Goal: Task Accomplishment & Management: Manage account settings

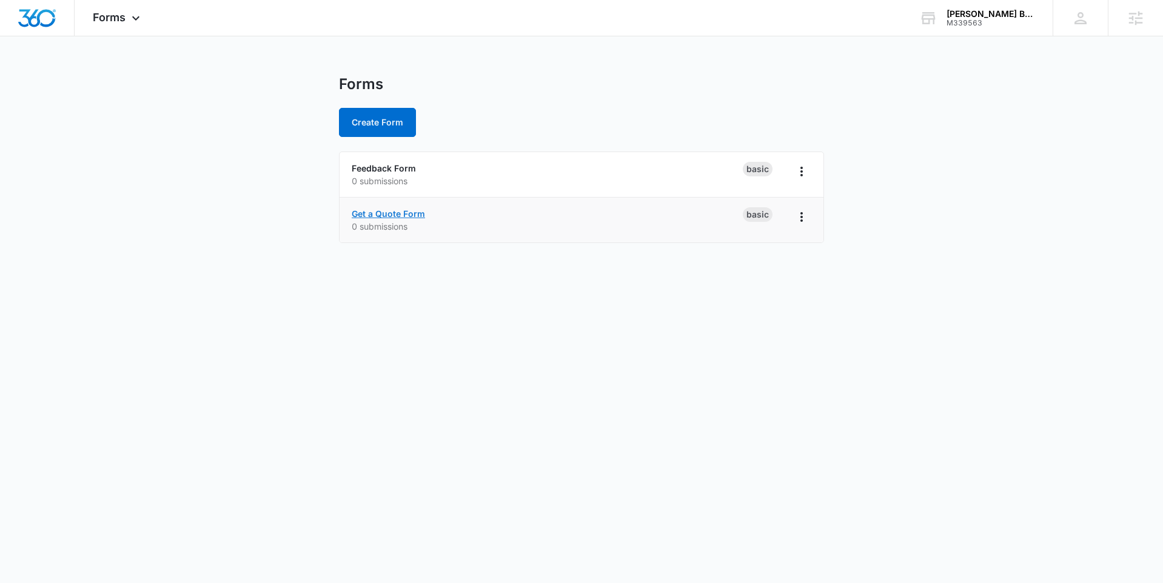
click at [382, 211] on link "Get a Quote Form" at bounding box center [388, 214] width 73 height 10
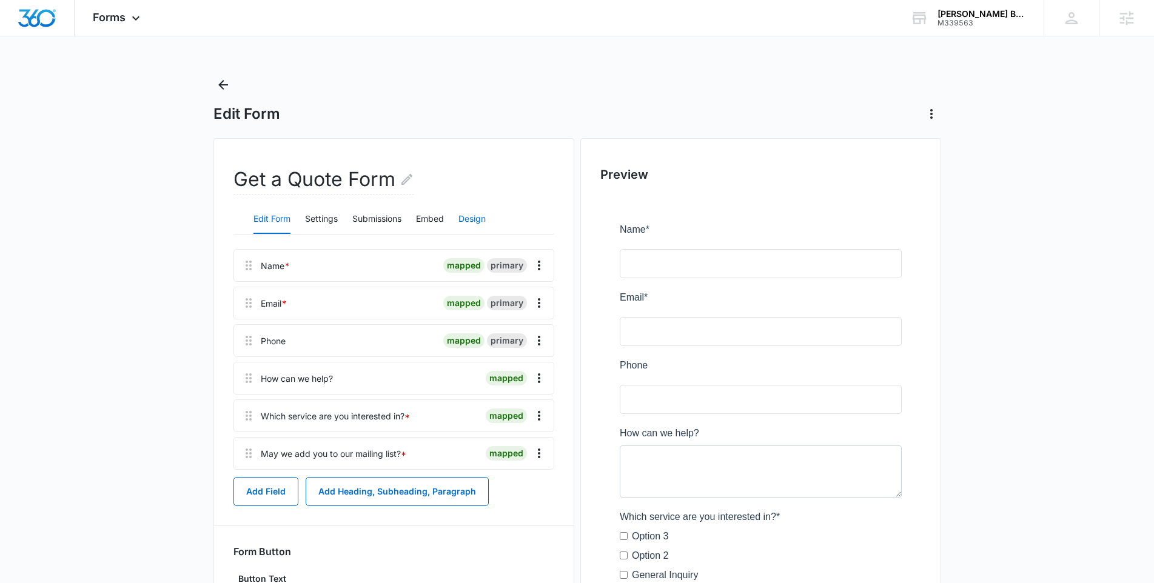
click at [472, 222] on button "Design" at bounding box center [471, 219] width 27 height 29
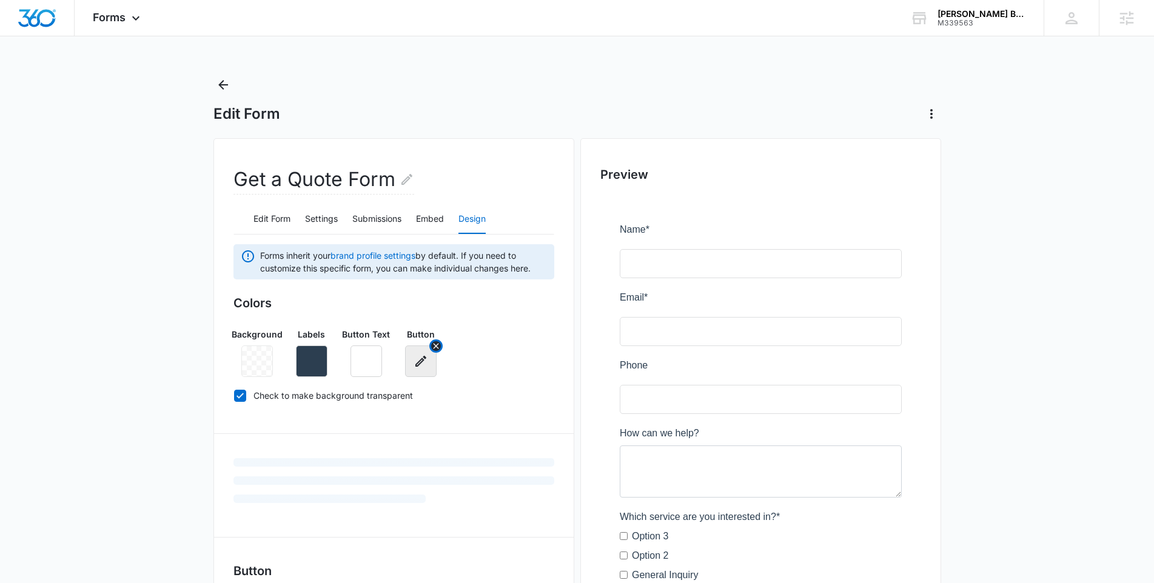
click at [424, 365] on icon "button" at bounding box center [421, 361] width 15 height 15
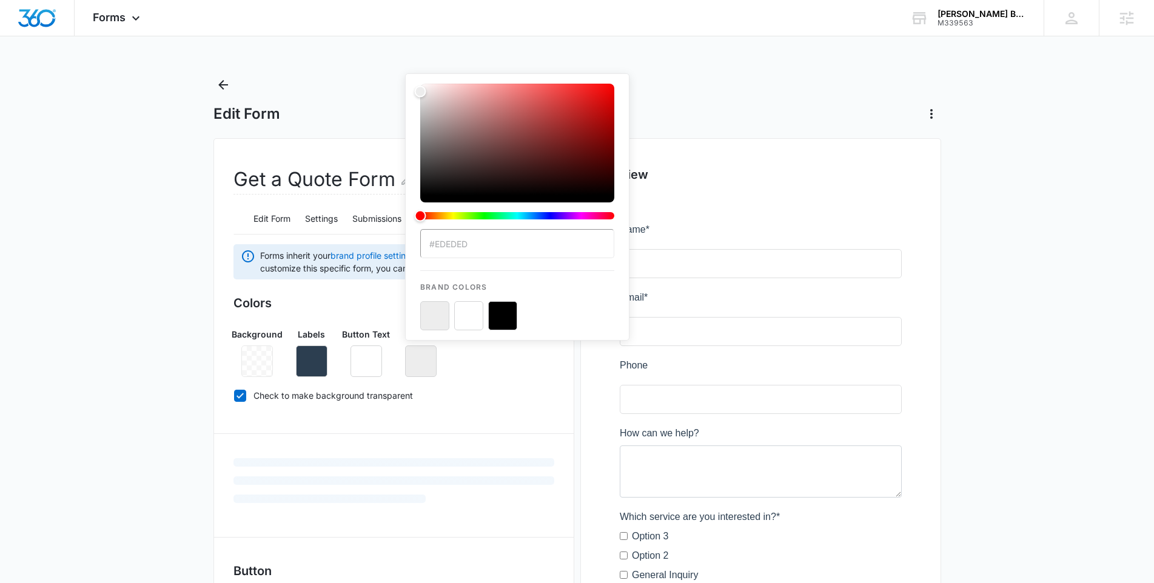
click at [500, 319] on button "color-picker-container" at bounding box center [502, 315] width 29 height 29
type input "#000000"
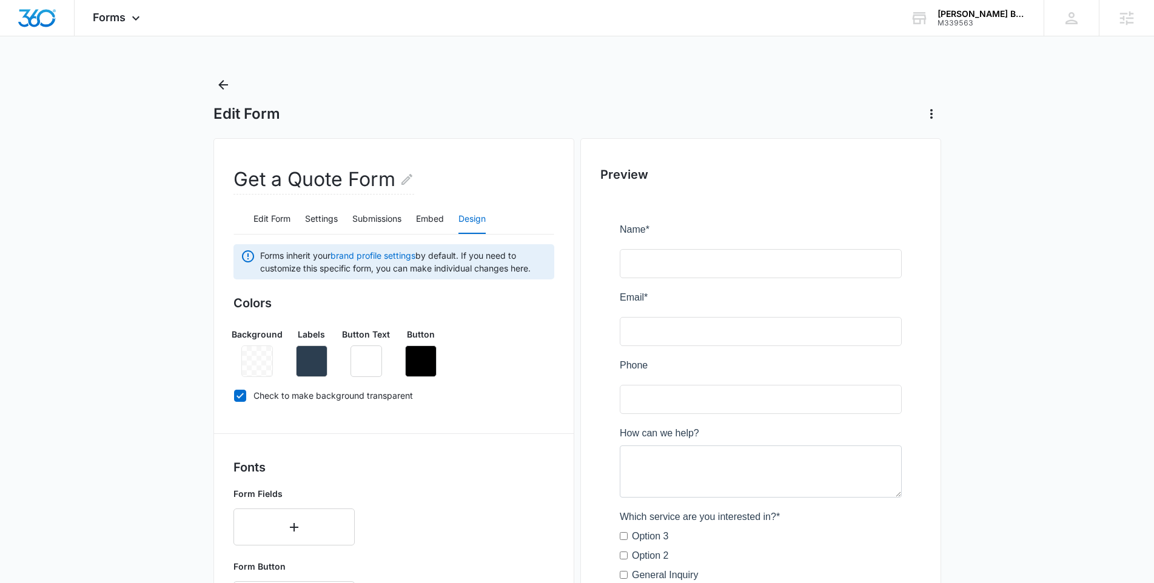
click at [330, 358] on div "Background Labels Button Text Button" at bounding box center [393, 347] width 321 height 59
click at [314, 358] on icon "button" at bounding box center [311, 361] width 11 height 11
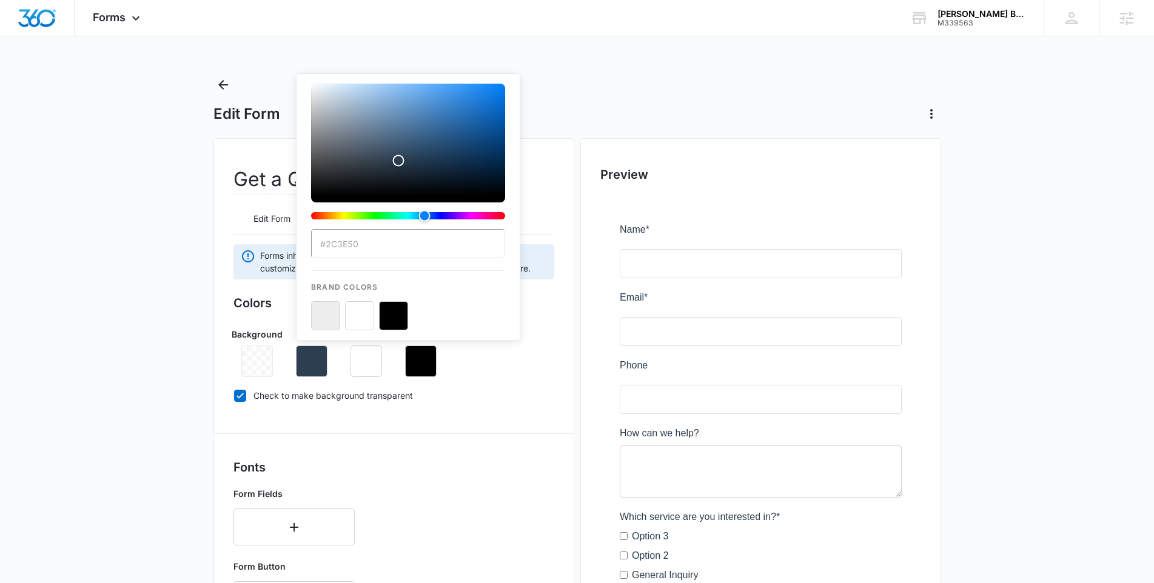
click at [386, 314] on button "color-picker-container" at bounding box center [393, 315] width 29 height 29
type input "#000000"
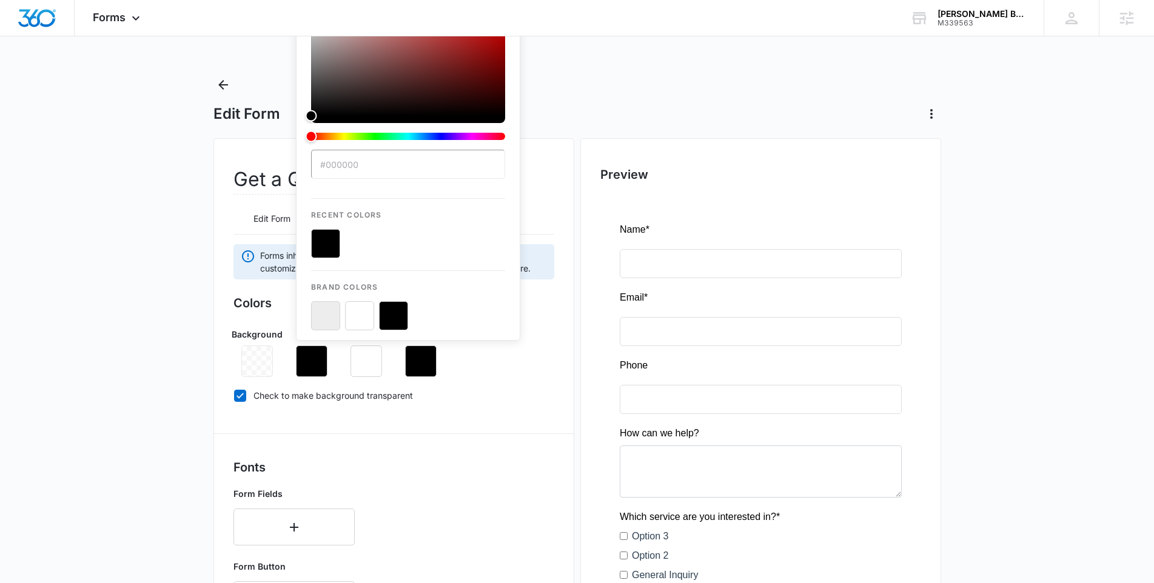
click at [491, 409] on div "Colors Background Labels #000000 Recent Colors Brand Colors Button Text Button …" at bounding box center [393, 351] width 321 height 115
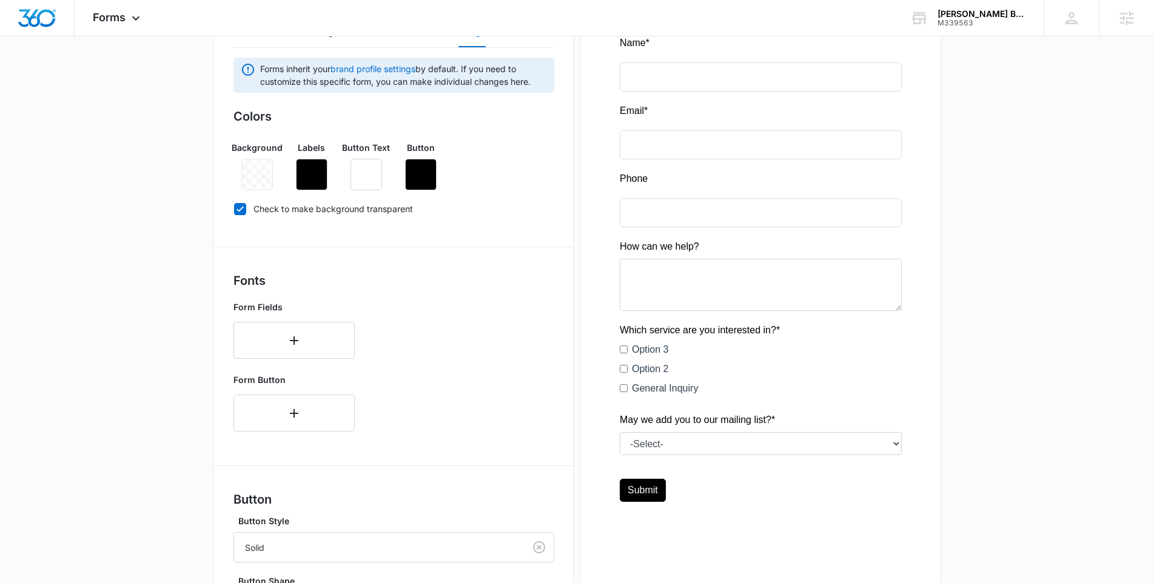
scroll to position [304, 0]
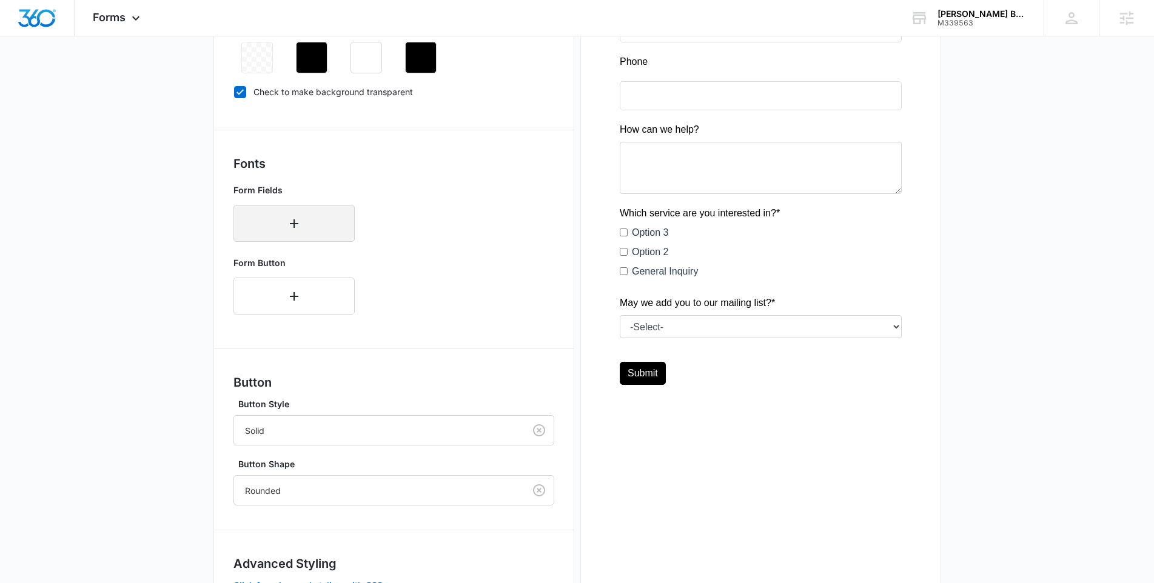
click at [303, 210] on button "button" at bounding box center [293, 223] width 121 height 37
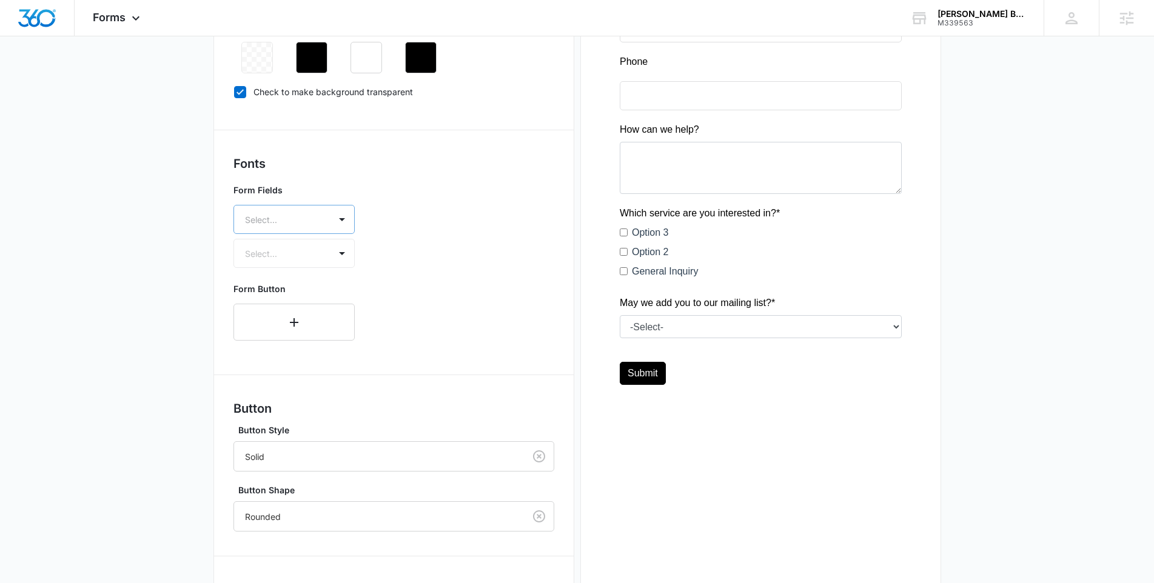
click at [303, 216] on div at bounding box center [279, 219] width 69 height 15
click at [294, 282] on p "Lato" at bounding box center [293, 278] width 90 height 13
click at [277, 250] on div at bounding box center [279, 254] width 69 height 15
click at [297, 293] on p "Regular" at bounding box center [293, 297] width 90 height 13
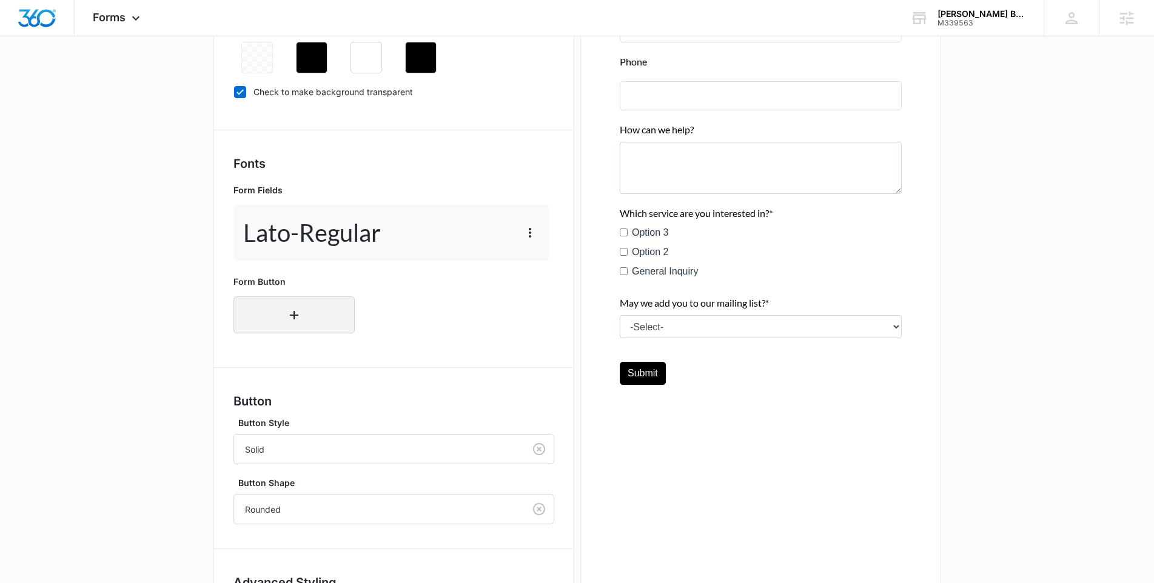
click at [297, 308] on icon "button" at bounding box center [294, 315] width 15 height 15
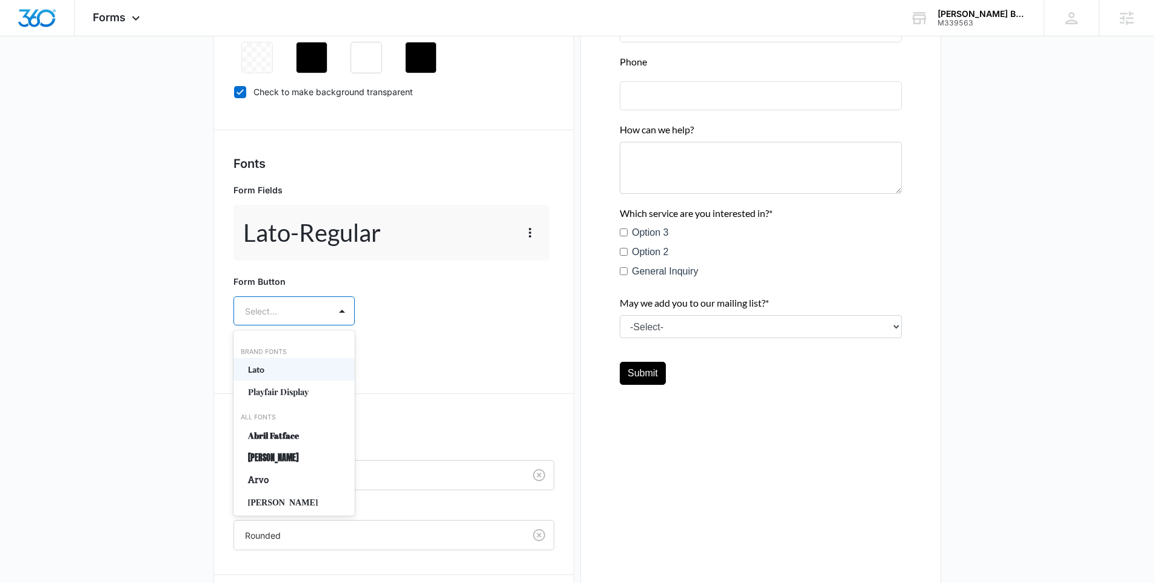
click at [296, 317] on div at bounding box center [279, 311] width 69 height 15
click at [298, 356] on div "Brand Fonts" at bounding box center [293, 352] width 121 height 10
click at [299, 364] on p "Lato" at bounding box center [293, 369] width 90 height 13
click at [302, 360] on div "Select..." at bounding box center [282, 346] width 96 height 27
click at [294, 392] on p "Regular" at bounding box center [293, 389] width 90 height 13
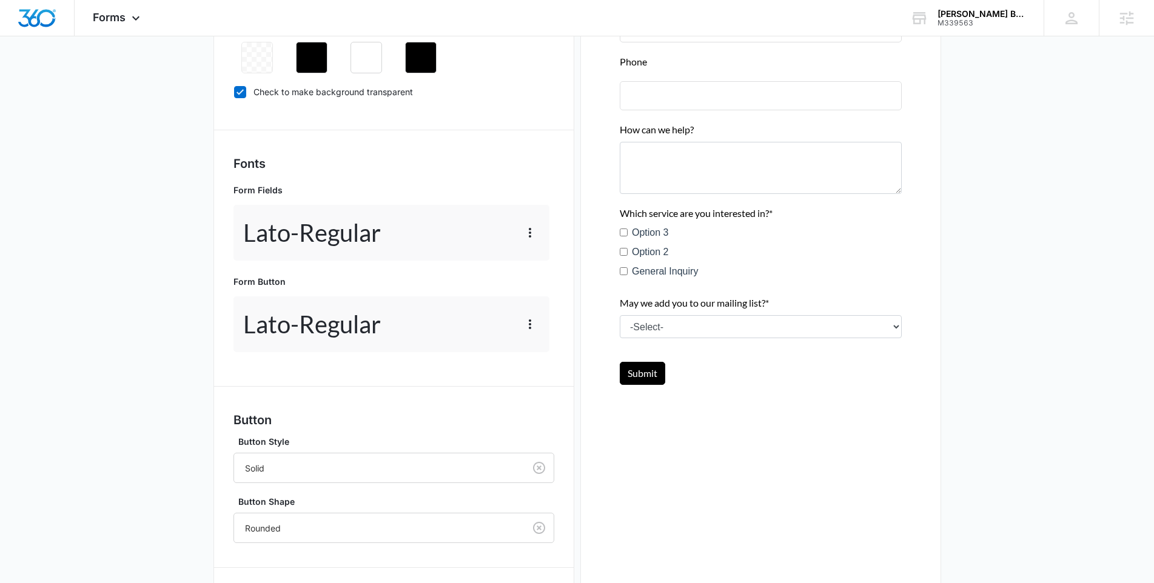
click at [376, 371] on div "Forms inherit your brand profile settings by default. If you need to customize …" at bounding box center [393, 307] width 321 height 733
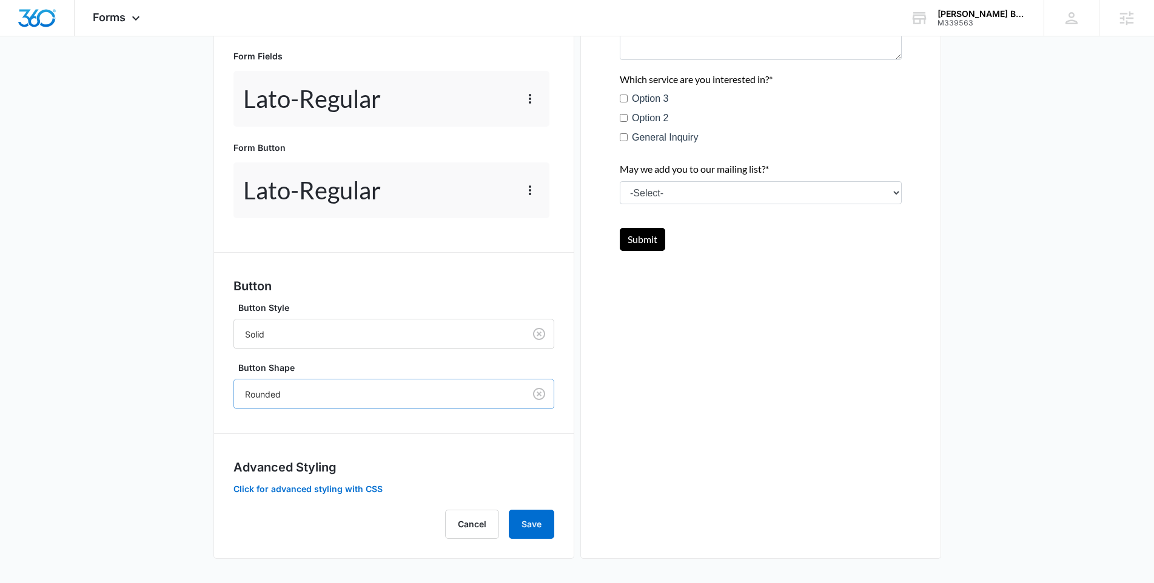
click at [324, 398] on div at bounding box center [377, 394] width 264 height 15
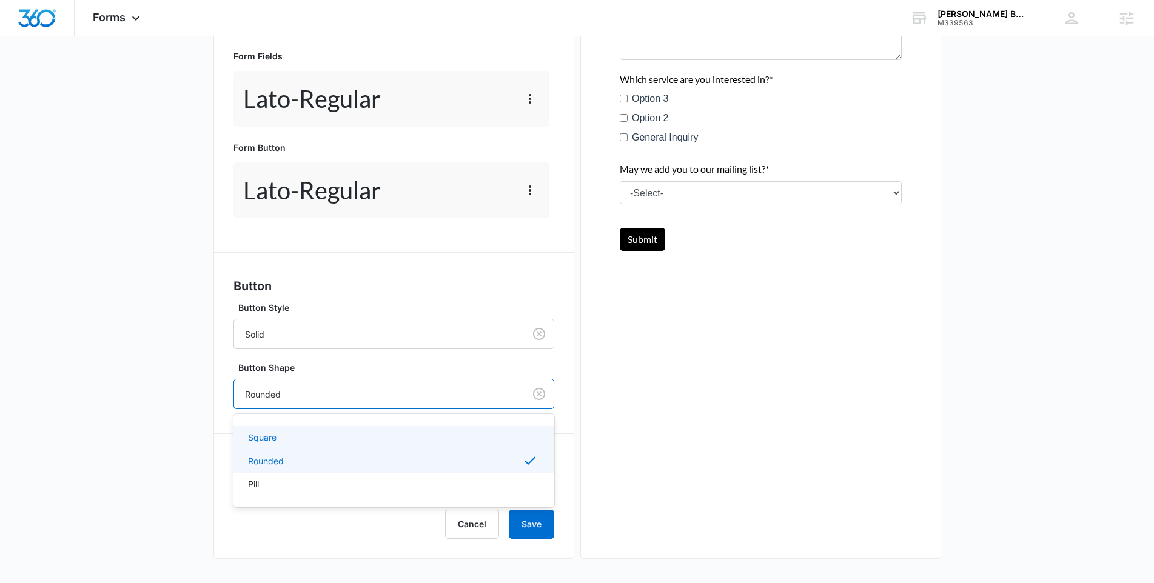
click at [284, 446] on div "Square" at bounding box center [393, 437] width 321 height 22
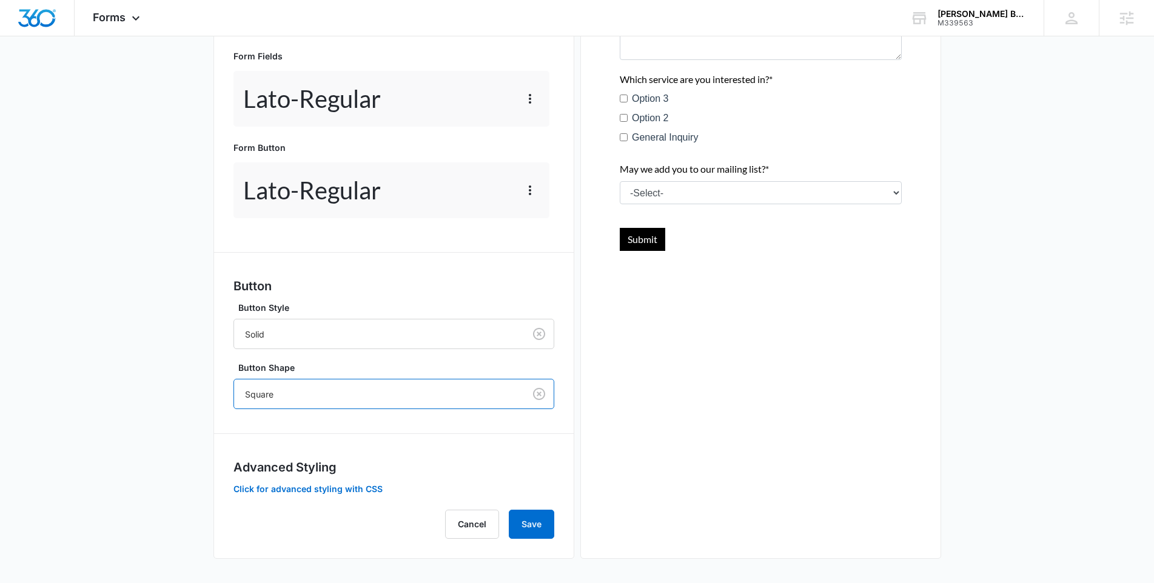
click at [495, 464] on h3 "Advanced Styling" at bounding box center [393, 467] width 321 height 18
click at [535, 525] on button "Save" at bounding box center [531, 524] width 45 height 29
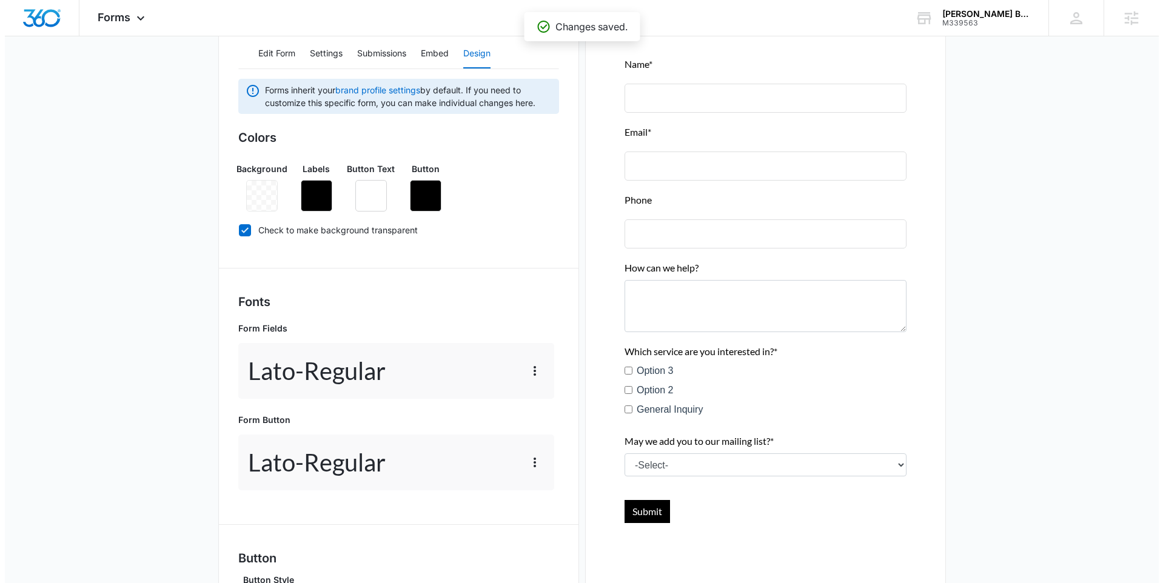
scroll to position [0, 0]
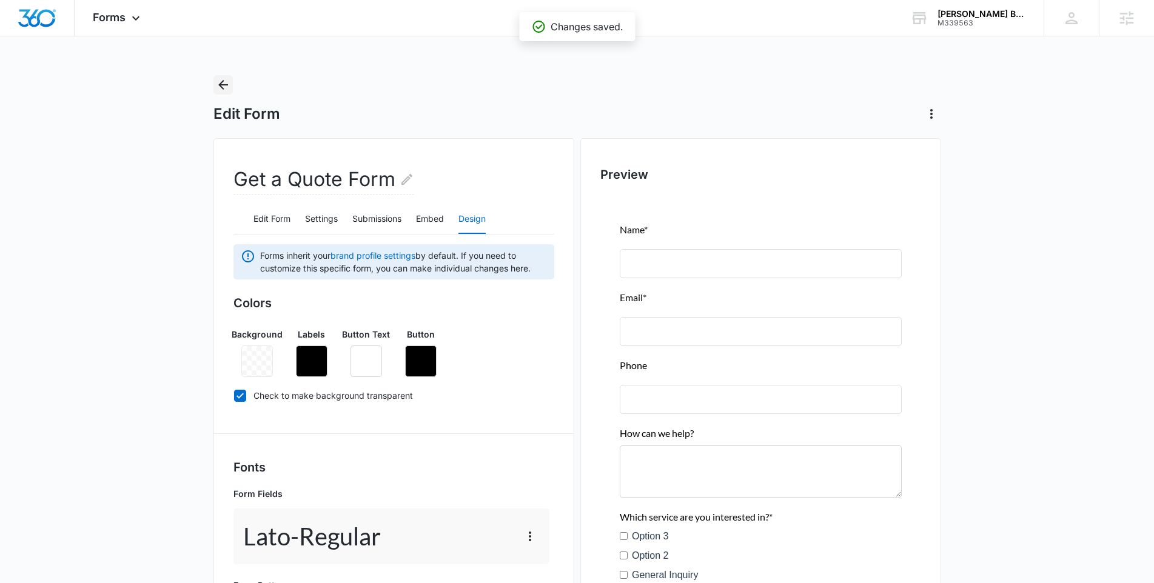
click at [230, 87] on button "Back" at bounding box center [222, 84] width 19 height 19
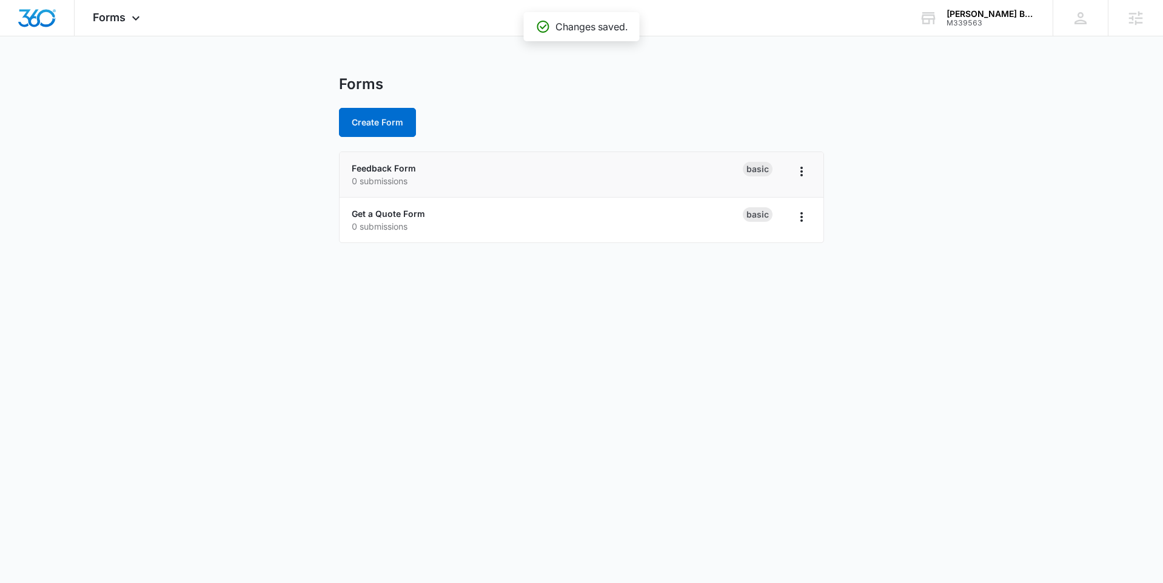
click at [391, 175] on p "0 submissions" at bounding box center [547, 181] width 391 height 13
click at [390, 168] on link "Feedback Form" at bounding box center [384, 168] width 64 height 10
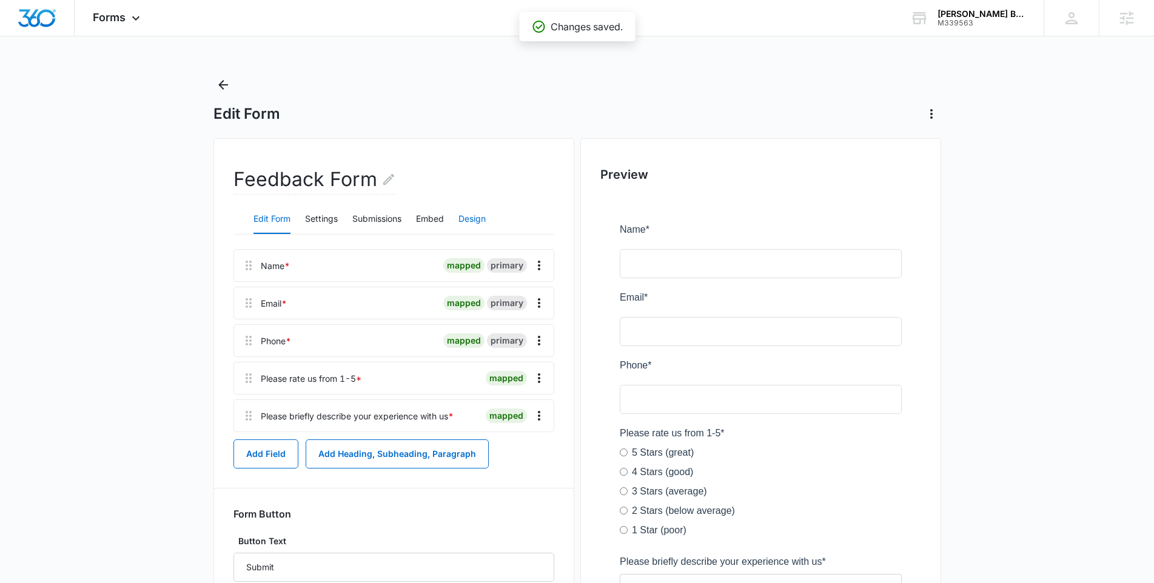
click at [466, 224] on button "Design" at bounding box center [471, 219] width 27 height 29
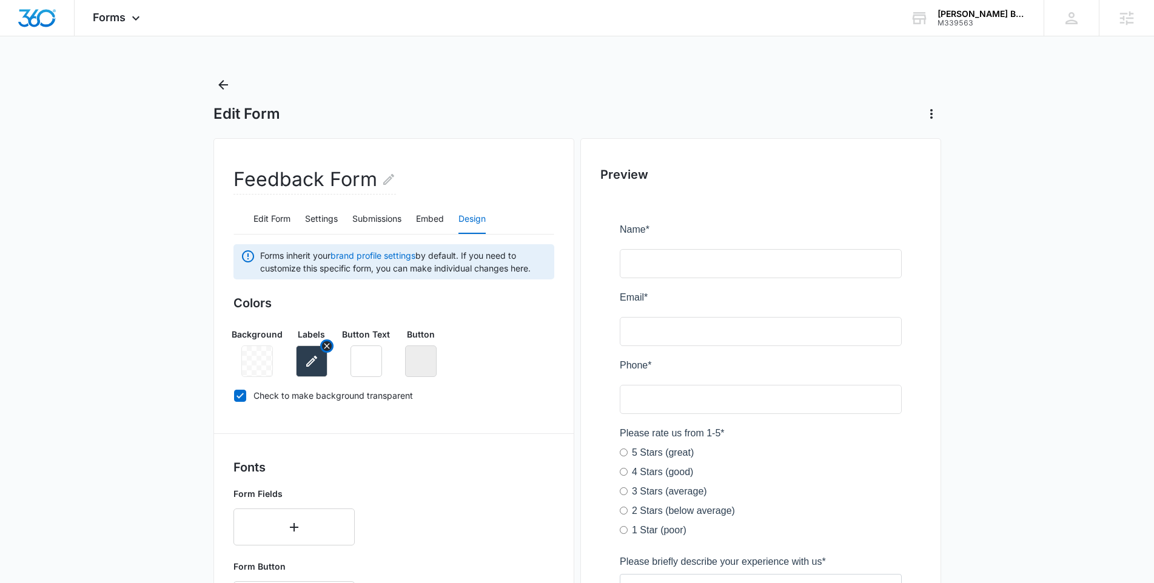
click at [321, 356] on button "button" at bounding box center [312, 362] width 32 height 32
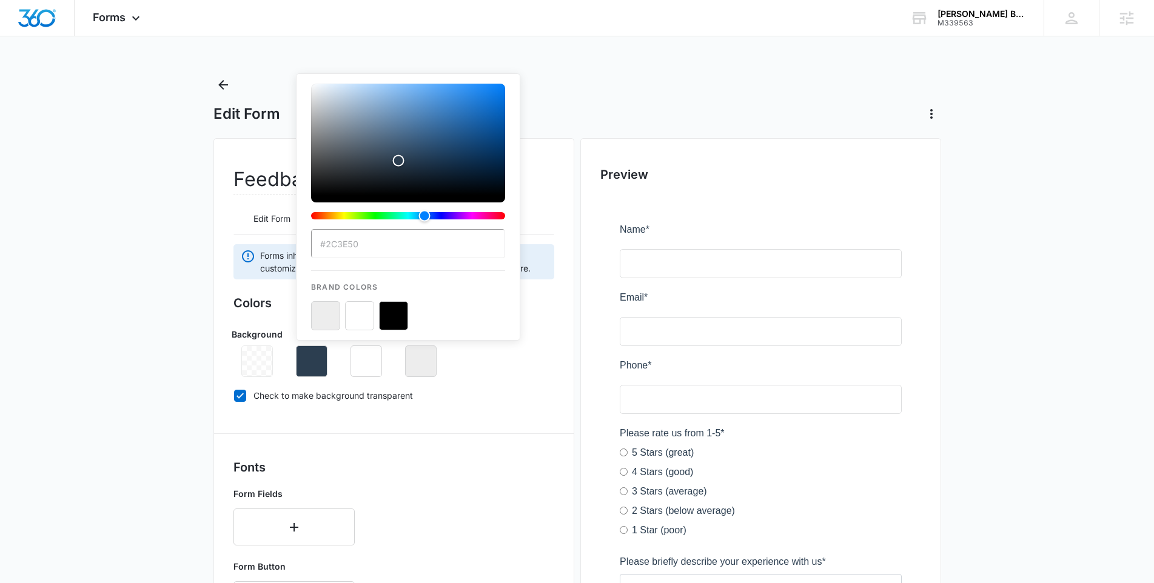
click at [391, 315] on button "color-picker-container" at bounding box center [393, 315] width 29 height 29
type input "#000000"
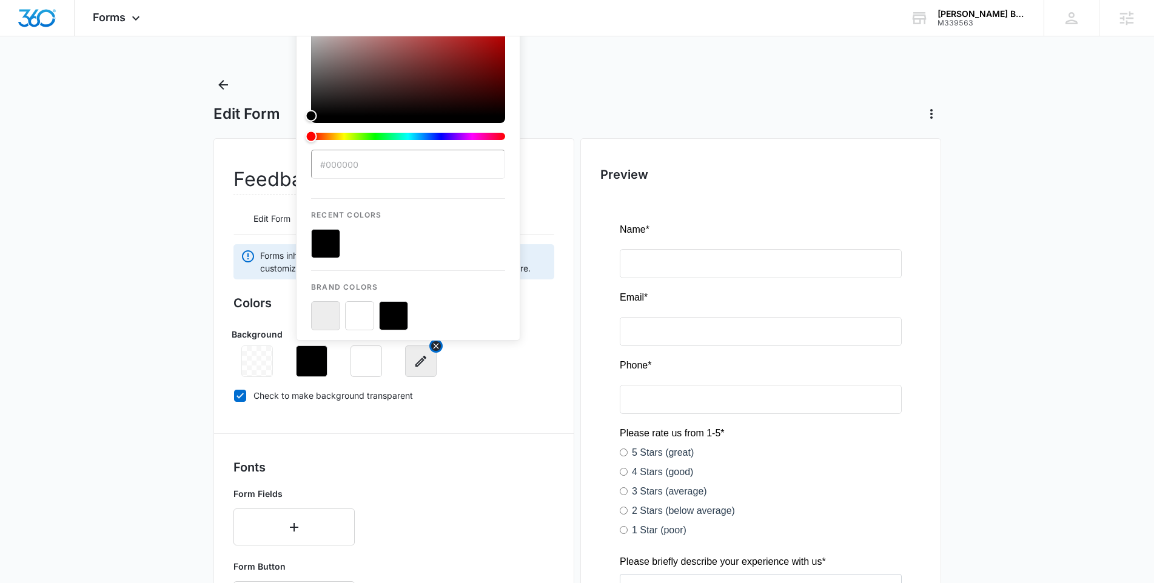
click at [421, 369] on button "button" at bounding box center [421, 362] width 32 height 32
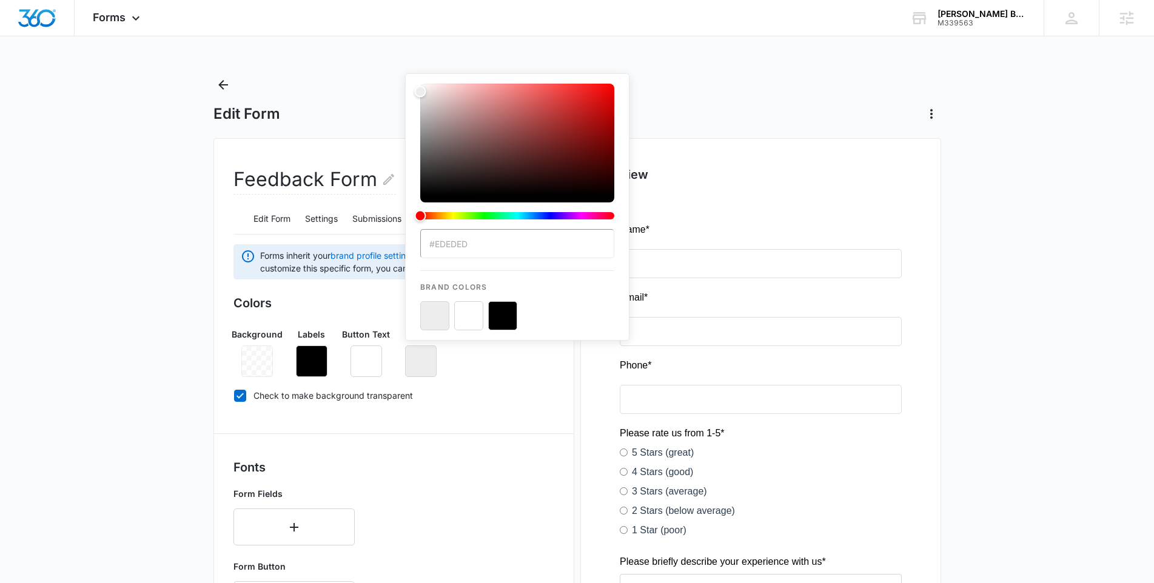
click at [511, 312] on button "color-picker-container" at bounding box center [502, 315] width 29 height 29
type input "#000000"
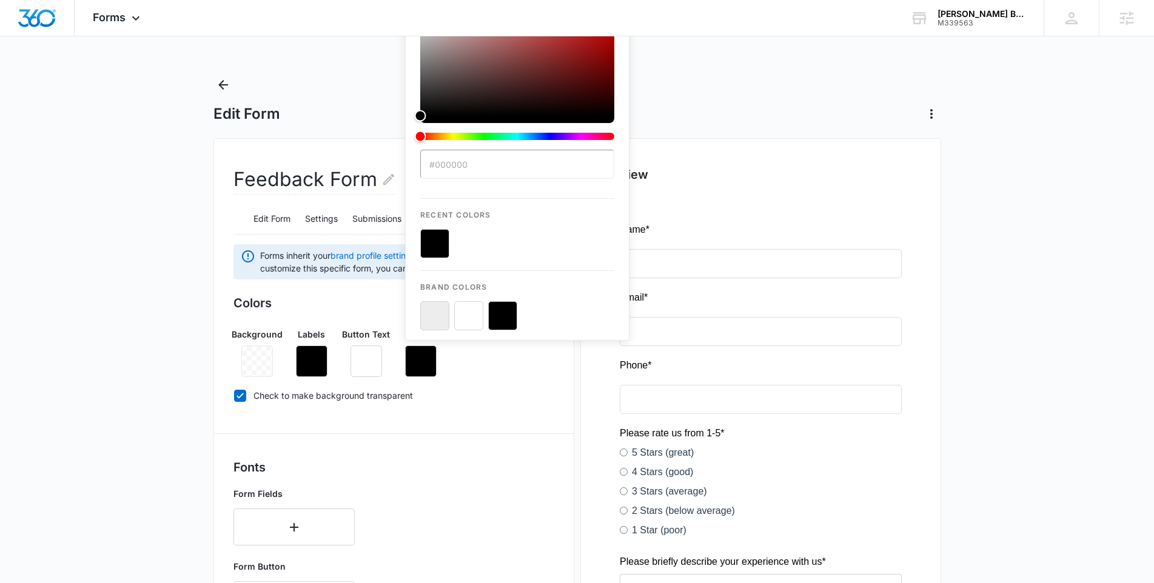
drag, startPoint x: 499, startPoint y: 437, endPoint x: 480, endPoint y: 436, distance: 18.8
click at [499, 437] on div "Forms inherit your brand profile settings by default. If you need to customize …" at bounding box center [393, 591] width 321 height 695
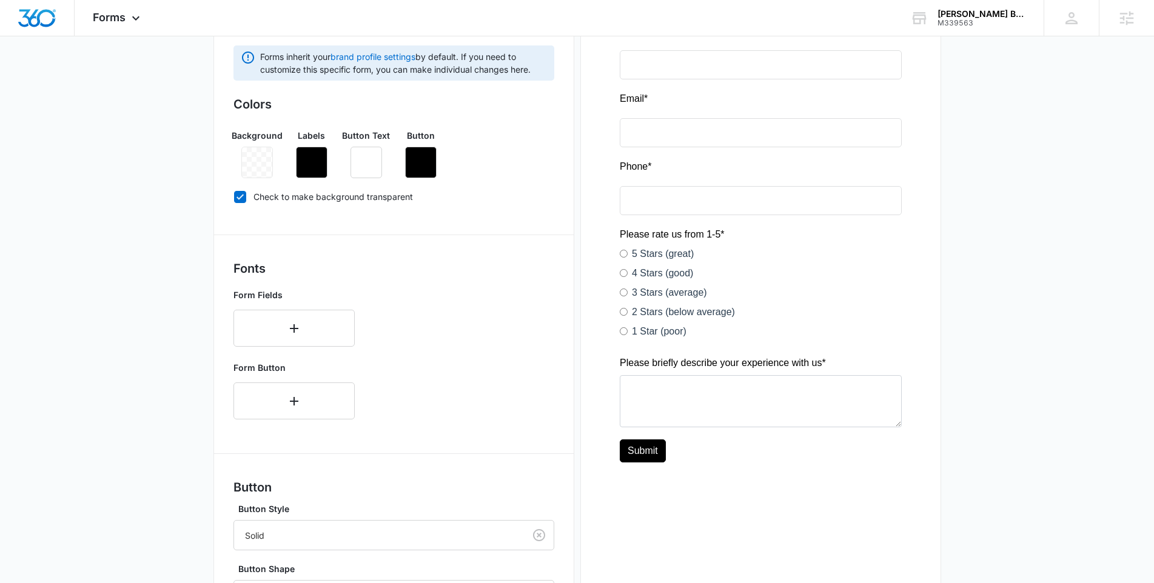
scroll to position [224, 0]
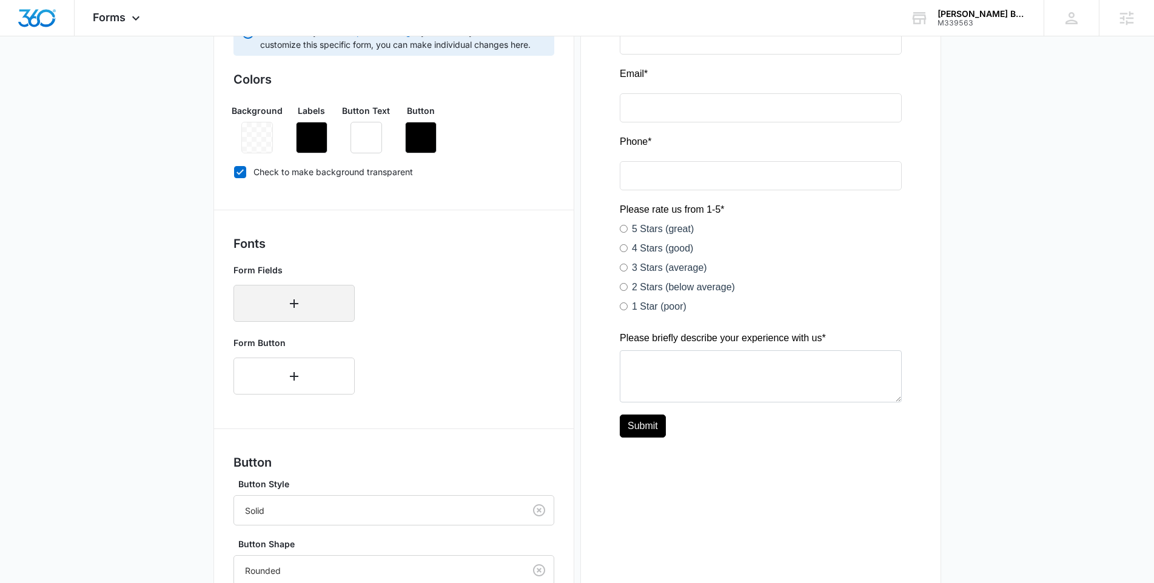
click at [294, 298] on icon "button" at bounding box center [294, 304] width 15 height 15
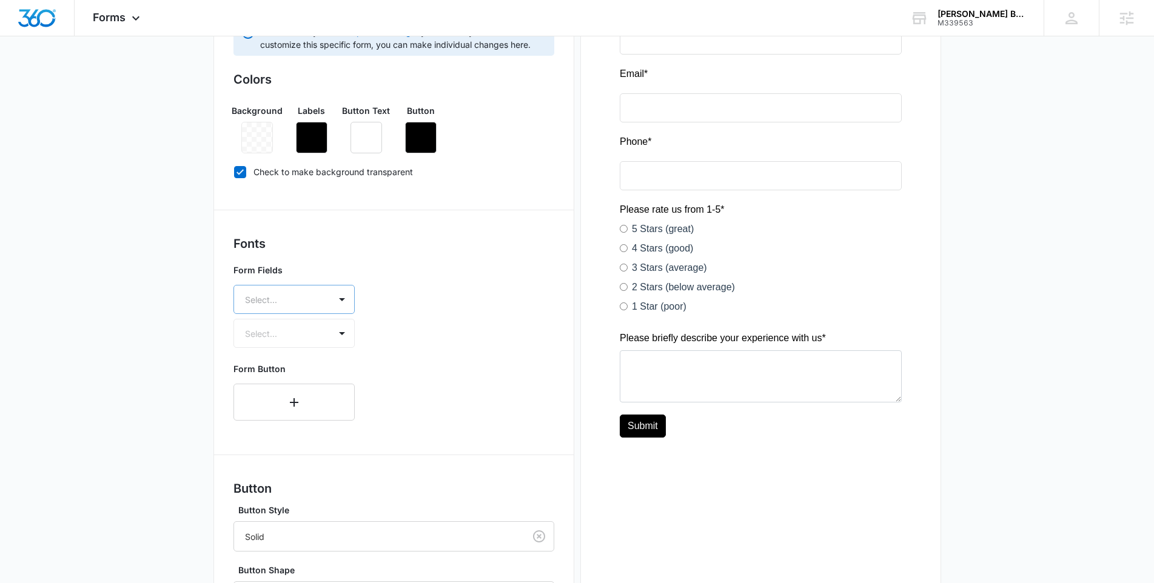
click at [298, 300] on div at bounding box center [279, 299] width 69 height 15
click at [310, 355] on p "Lato" at bounding box center [293, 358] width 90 height 13
click at [314, 347] on div "Select..." at bounding box center [282, 334] width 96 height 27
click at [314, 378] on p "Regular" at bounding box center [293, 377] width 90 height 13
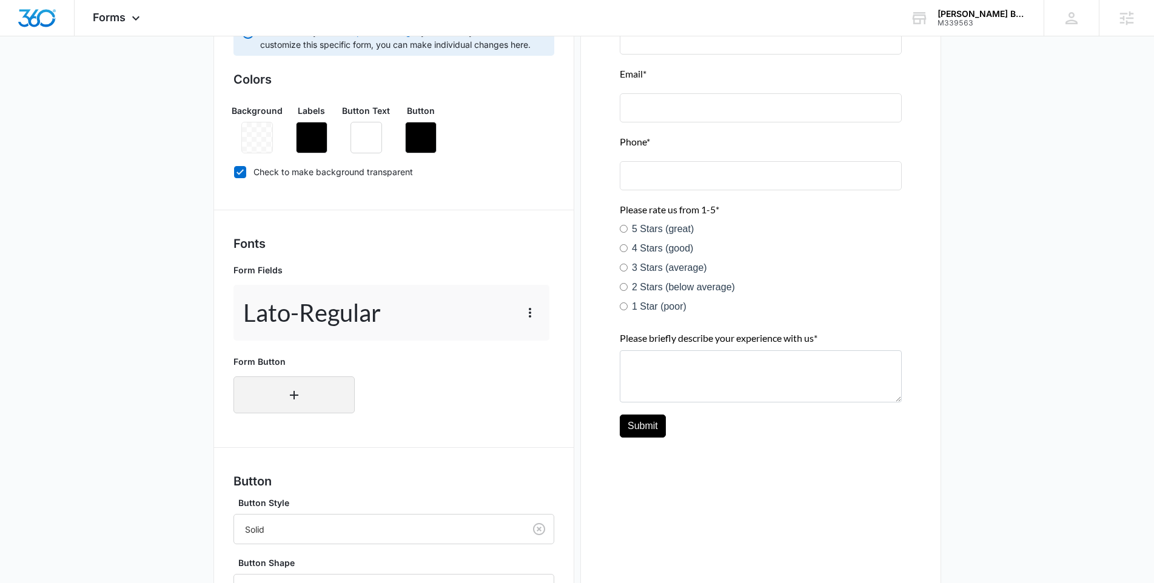
click at [311, 384] on button "button" at bounding box center [293, 395] width 121 height 37
click at [310, 398] on div "Select..." at bounding box center [293, 391] width 121 height 29
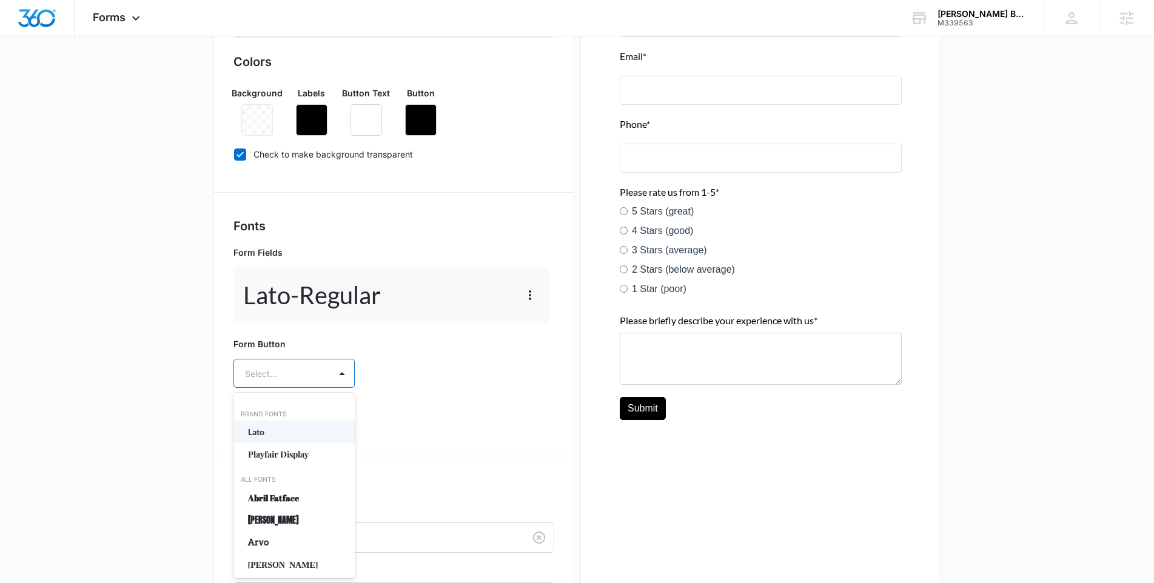
click at [316, 431] on p "Lato" at bounding box center [293, 432] width 90 height 13
click at [317, 423] on div "Select..." at bounding box center [293, 408] width 121 height 29
click at [307, 460] on div "Regular" at bounding box center [293, 451] width 121 height 22
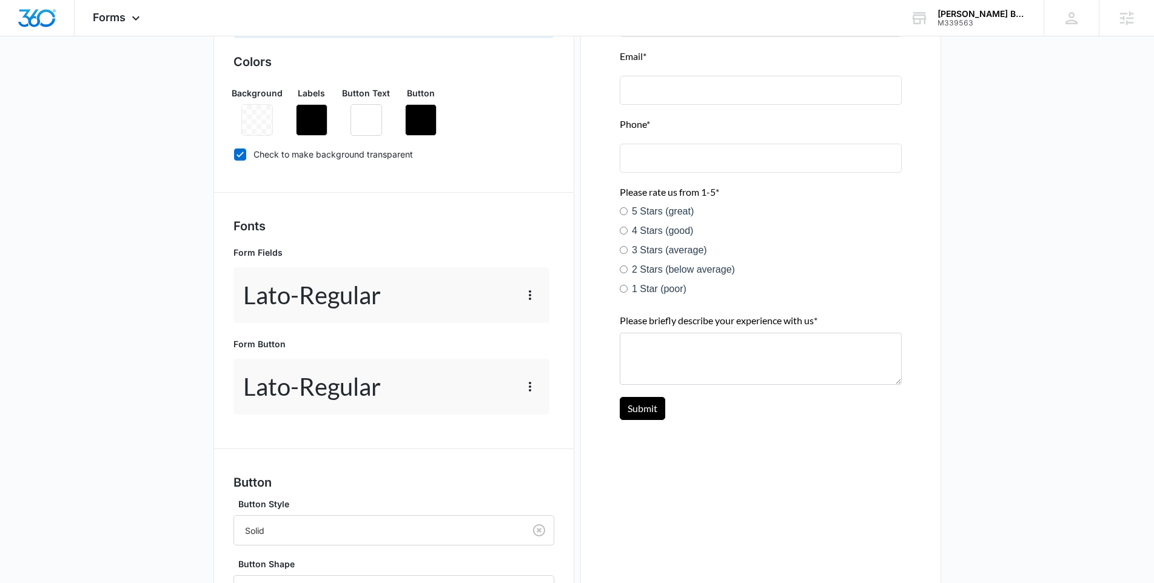
click at [388, 432] on div "Forms inherit your brand profile settings by default. If you need to customize …" at bounding box center [393, 369] width 321 height 733
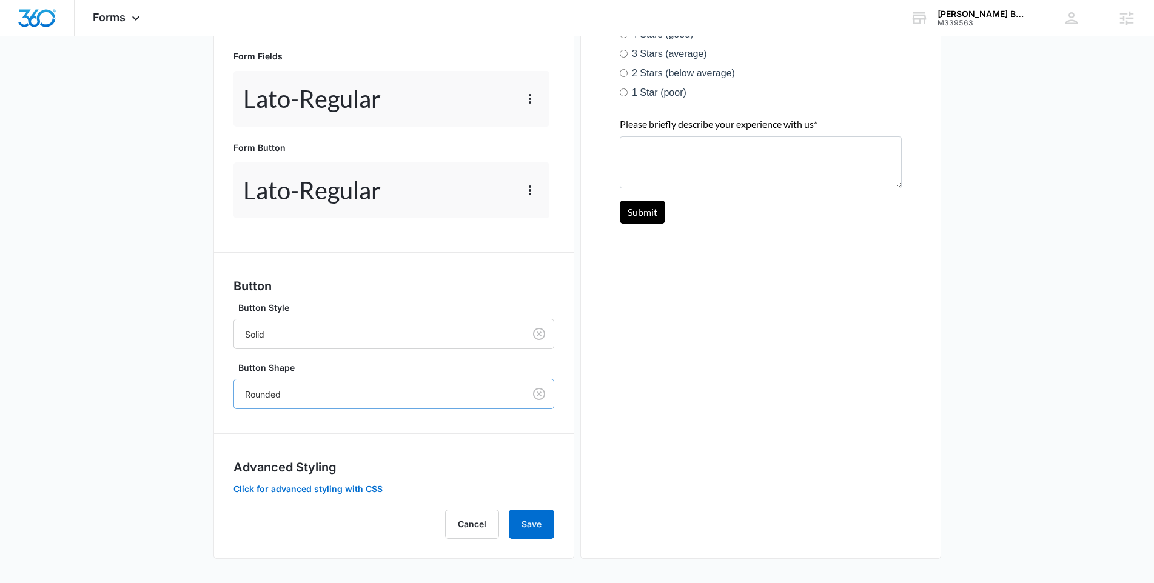
click at [283, 388] on div at bounding box center [377, 394] width 264 height 15
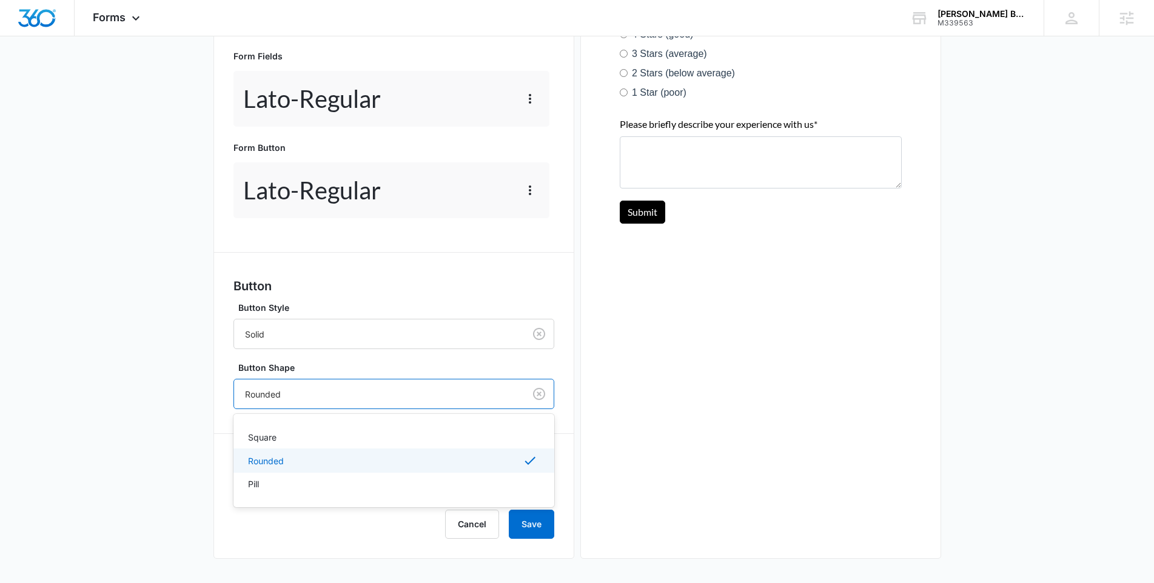
click at [277, 445] on div "Square" at bounding box center [393, 437] width 321 height 22
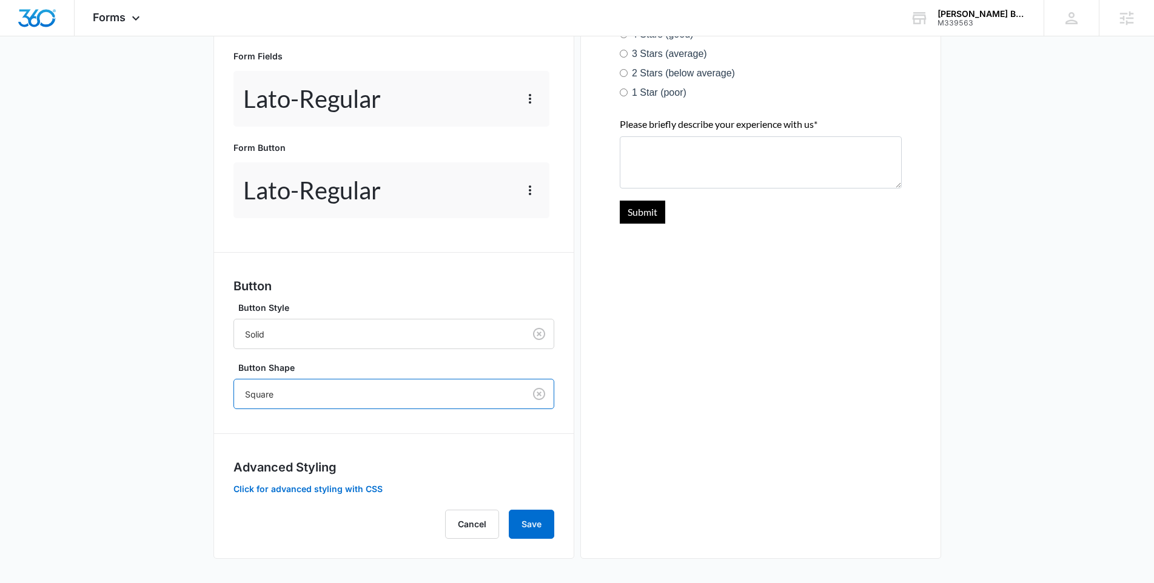
drag, startPoint x: 397, startPoint y: 443, endPoint x: 445, endPoint y: 502, distance: 76.3
click at [398, 443] on div "Forms inherit your brand profile settings by default. If you need to customize …" at bounding box center [393, 173] width 321 height 733
click at [525, 517] on button "Save" at bounding box center [531, 524] width 45 height 29
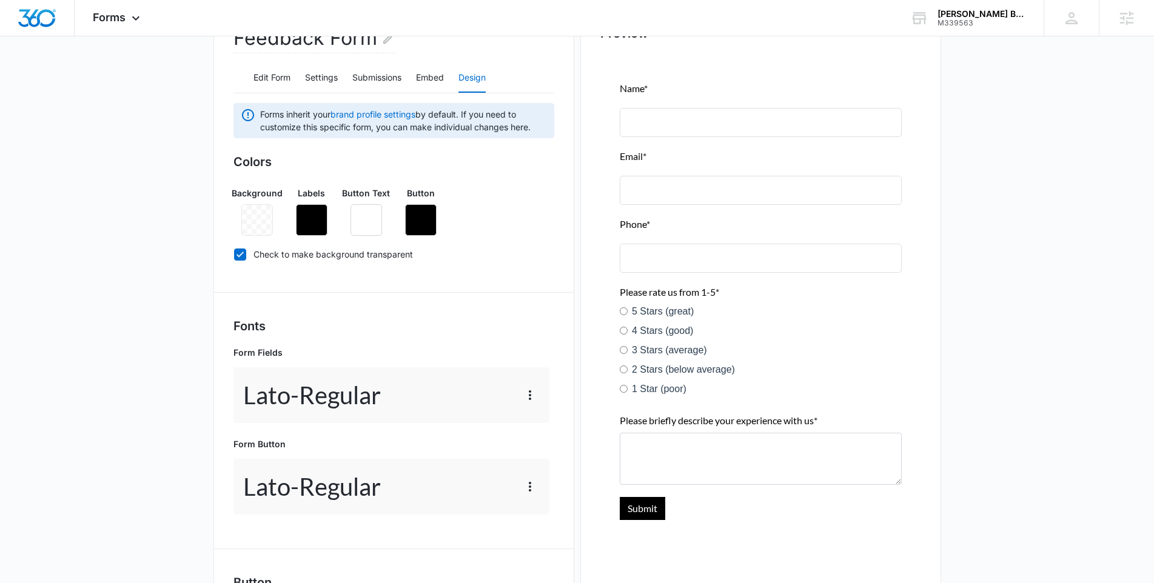
scroll to position [0, 0]
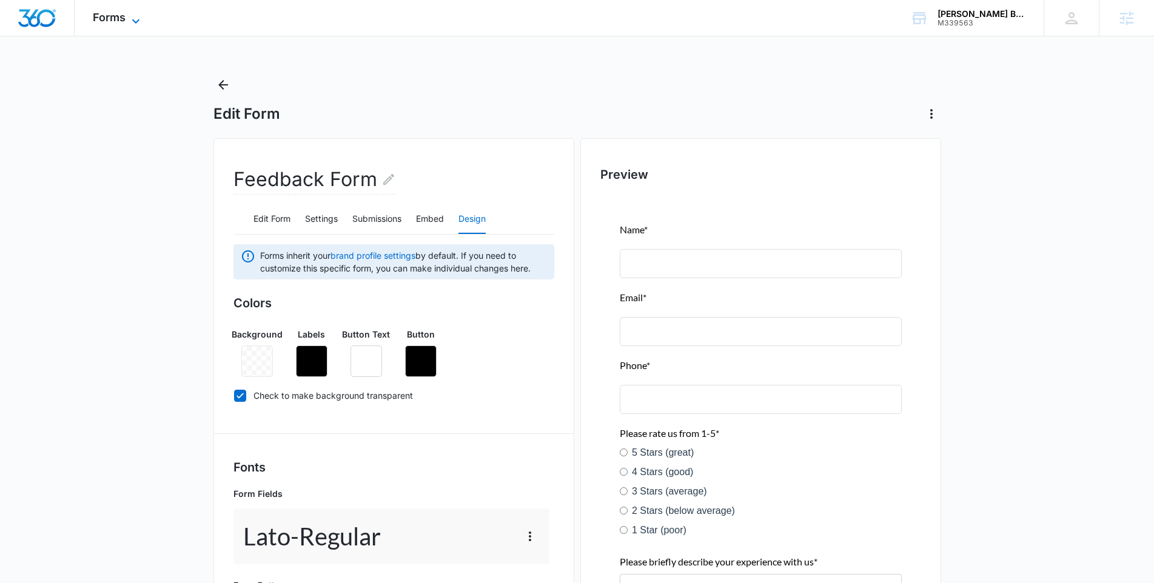
click at [132, 16] on icon at bounding box center [136, 21] width 15 height 15
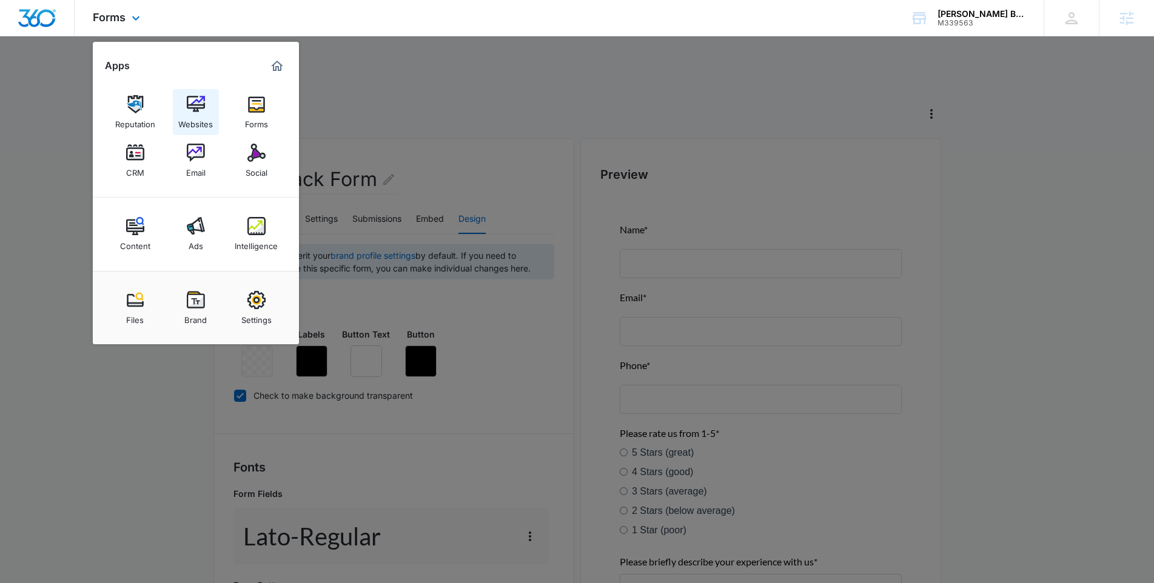
click at [208, 110] on link "Websites" at bounding box center [196, 112] width 46 height 46
